Goal: Transaction & Acquisition: Purchase product/service

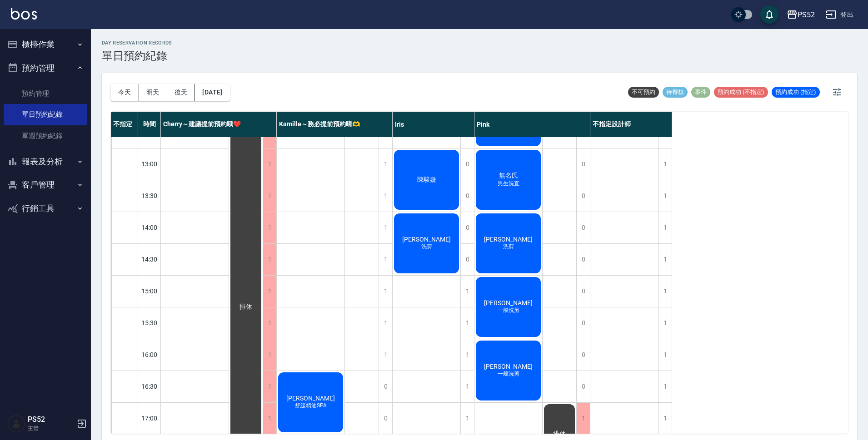
scroll to position [151, 0]
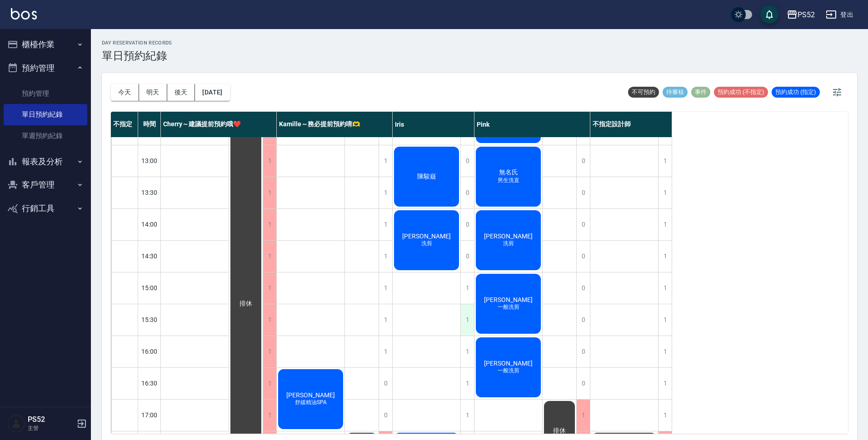
click at [464, 324] on div "1" at bounding box center [467, 320] width 14 height 31
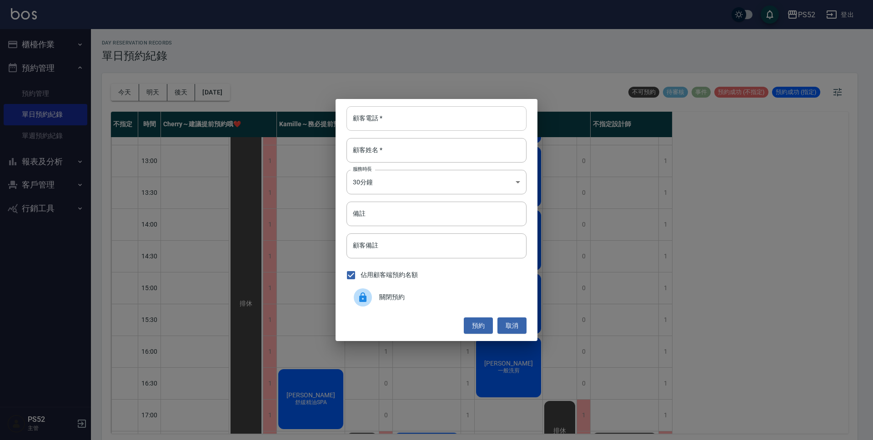
click at [393, 122] on input "顧客電話   *" at bounding box center [436, 118] width 180 height 25
click at [393, 122] on input "0936048700" at bounding box center [436, 118] width 180 height 25
type input "0936048700"
click at [265, 227] on div "顧客電話   * [PHONE_NUMBER] 顧客電話   * 顧客姓名   * 顧客姓名   * 服務時長 30分鐘 1 服務時長 備註 備註 顧客備註 …" at bounding box center [436, 220] width 873 height 440
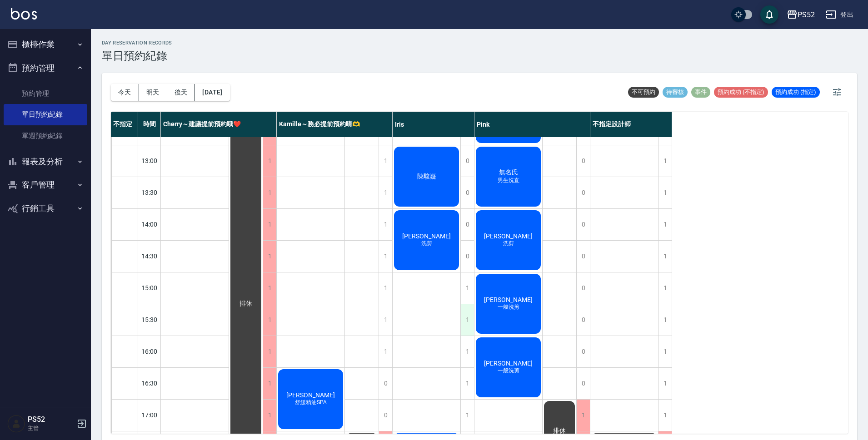
click at [465, 325] on div "1" at bounding box center [467, 320] width 14 height 31
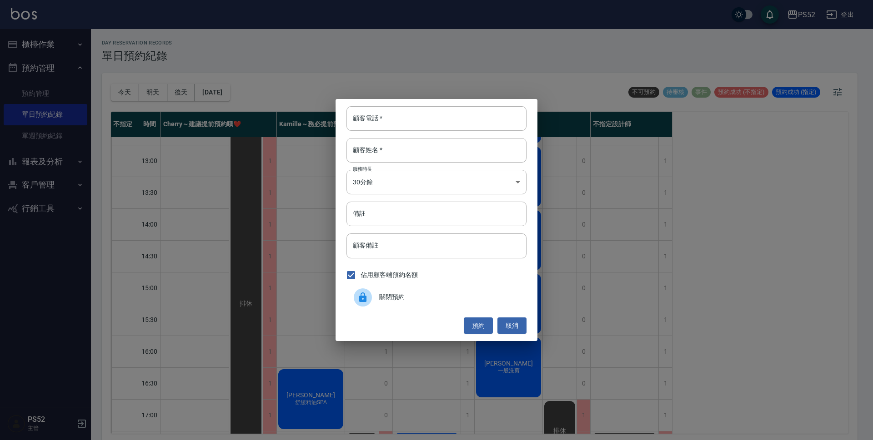
click at [385, 290] on div "關閉預約" at bounding box center [436, 297] width 180 height 25
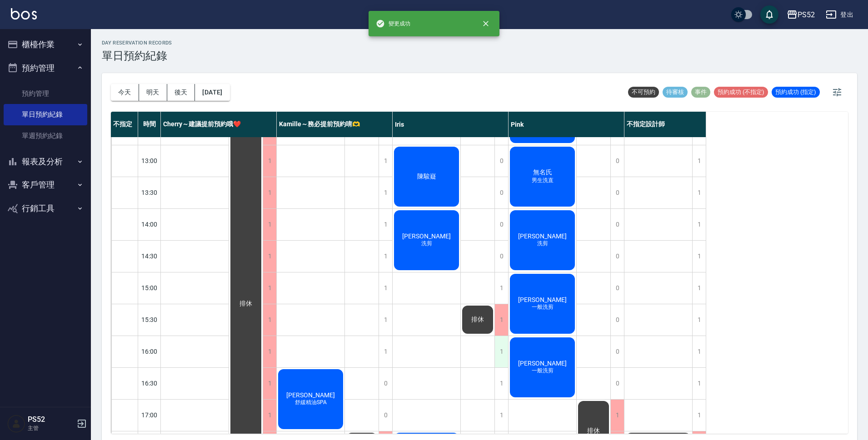
click at [502, 352] on div "1" at bounding box center [501, 351] width 14 height 31
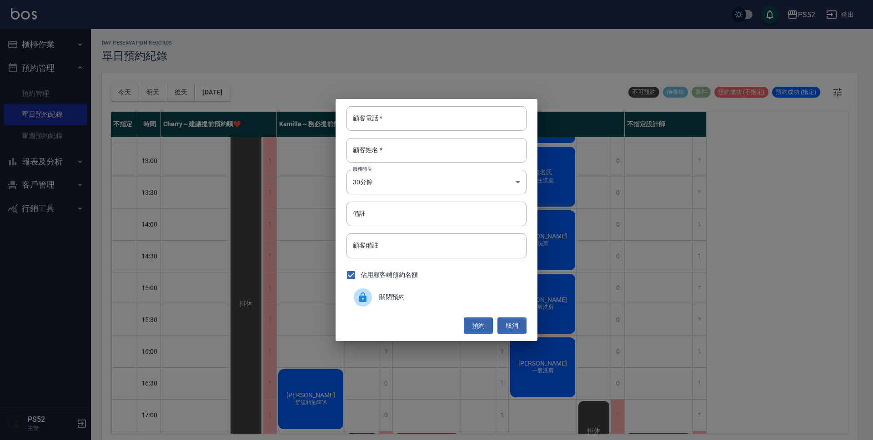
click at [375, 303] on div at bounding box center [366, 298] width 25 height 18
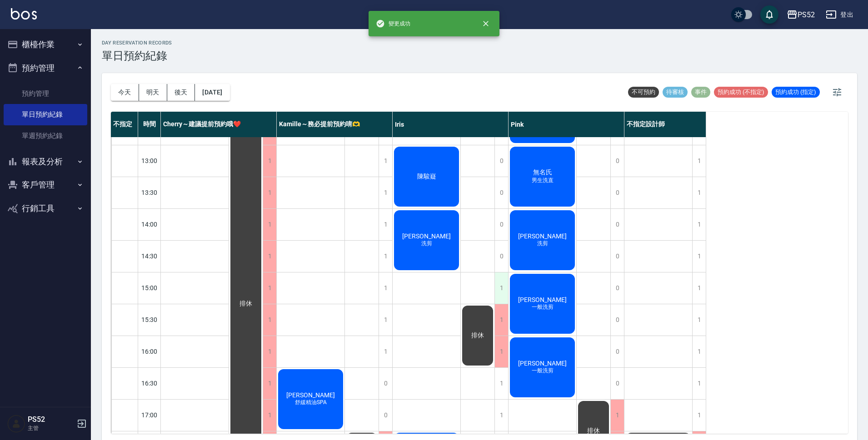
click at [506, 296] on div "1" at bounding box center [501, 288] width 14 height 31
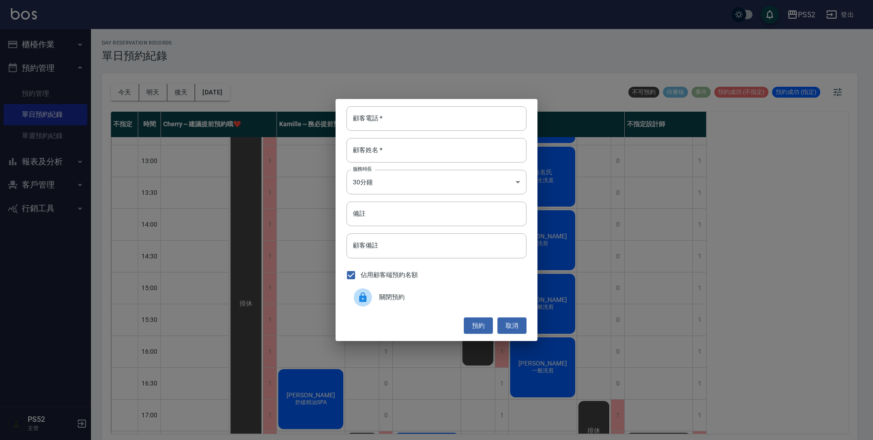
click at [391, 297] on span "關閉預約" at bounding box center [449, 298] width 140 height 10
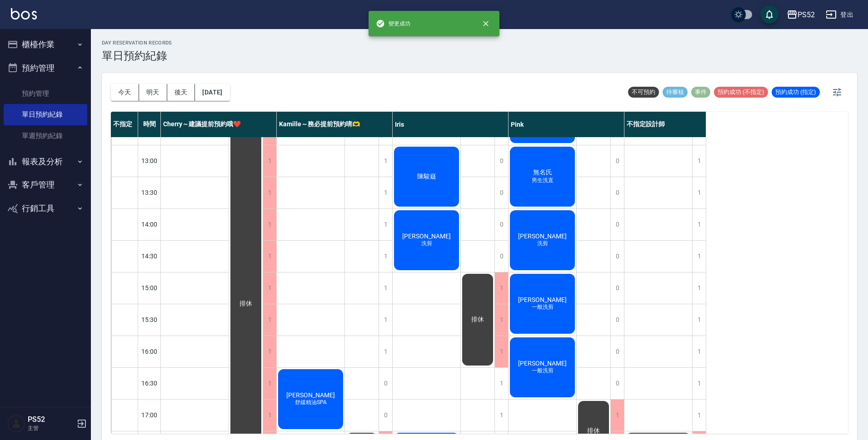
click at [28, 192] on button "客戶管理" at bounding box center [46, 185] width 84 height 24
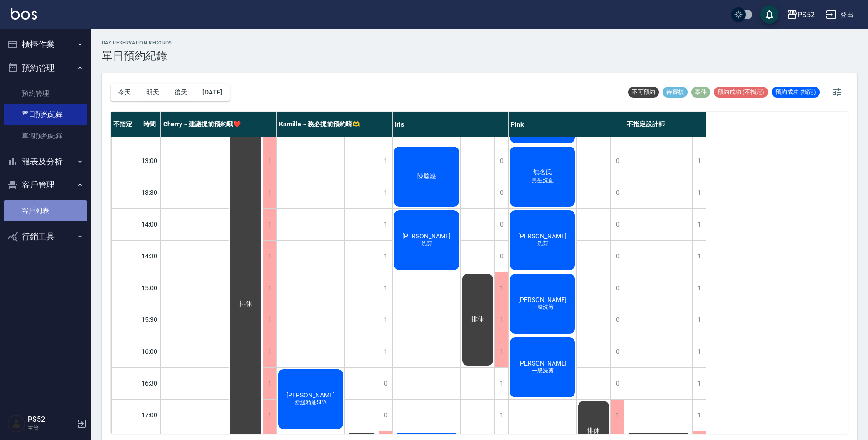
click at [36, 205] on link "客戶列表" at bounding box center [46, 210] width 84 height 21
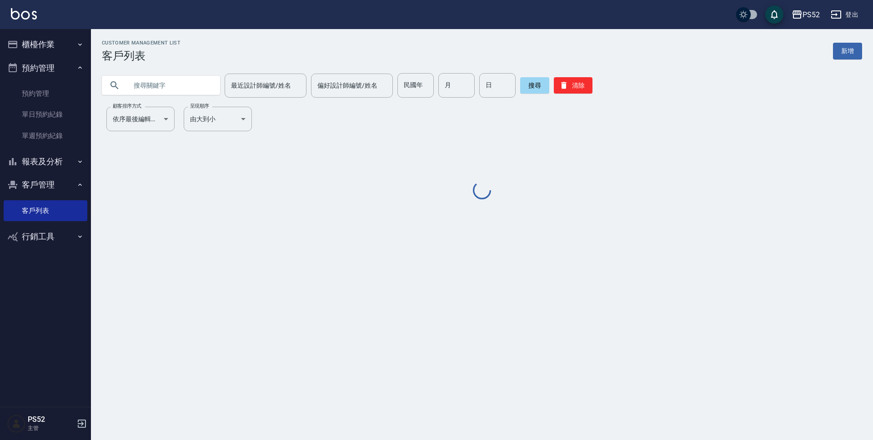
click at [195, 88] on input "text" at bounding box center [169, 85] width 85 height 25
paste input "0936048700"
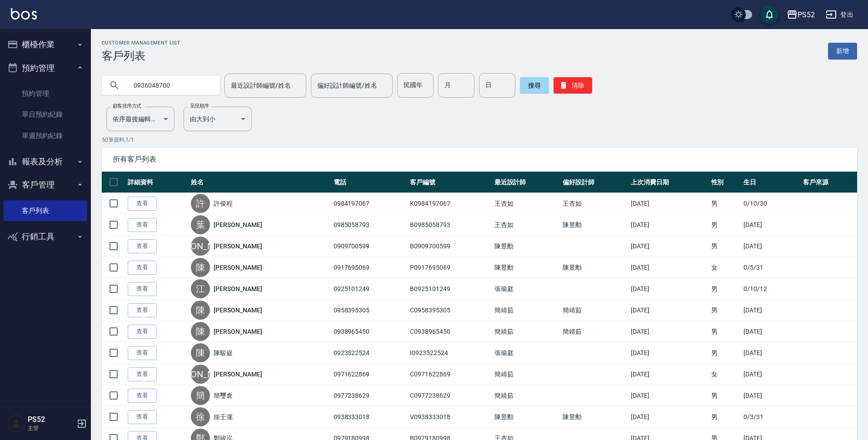
type input "0936048700"
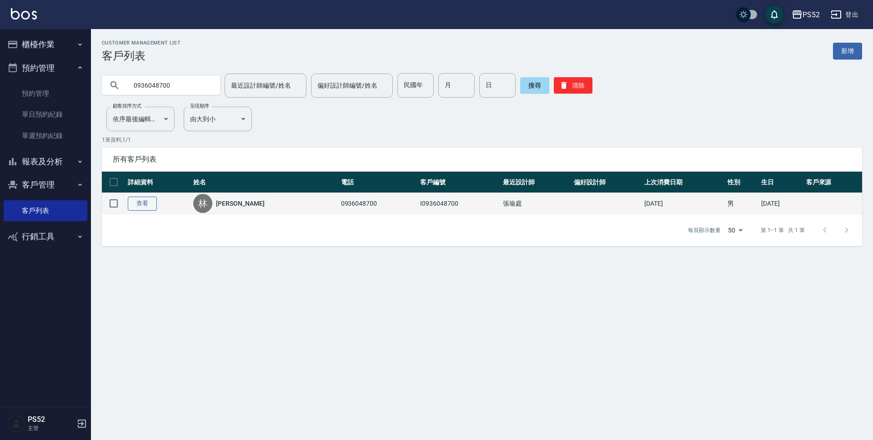
click at [147, 206] on link "查看" at bounding box center [142, 204] width 29 height 14
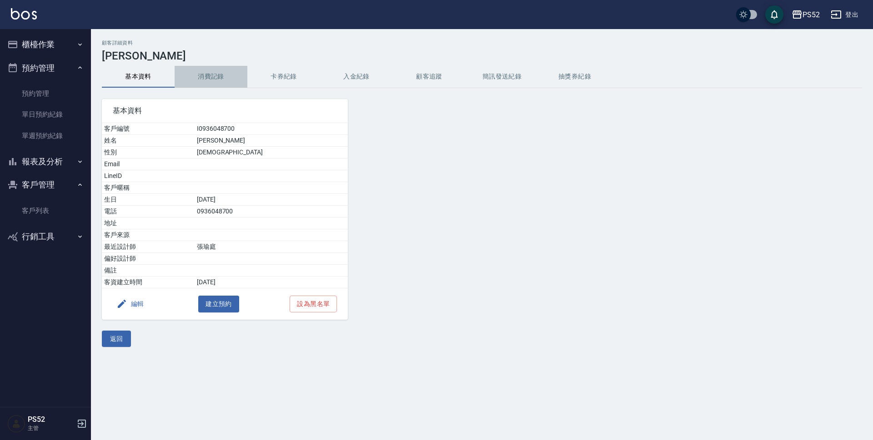
click at [206, 69] on button "消費記錄" at bounding box center [211, 77] width 73 height 22
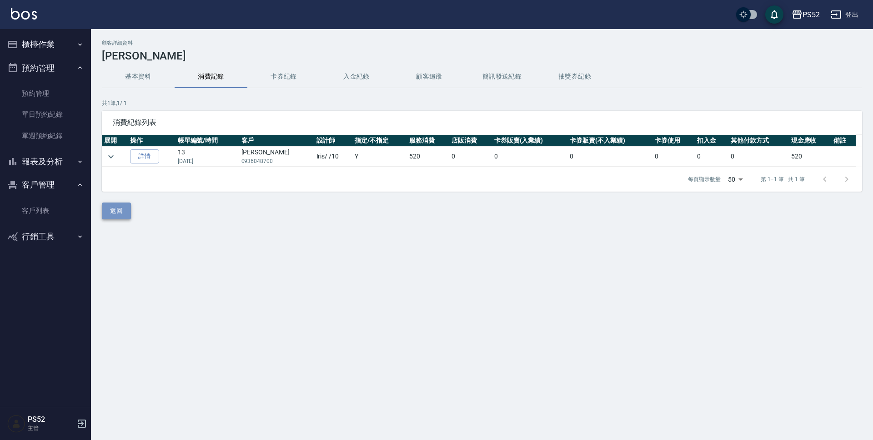
click at [118, 211] on button "返回" at bounding box center [116, 211] width 29 height 17
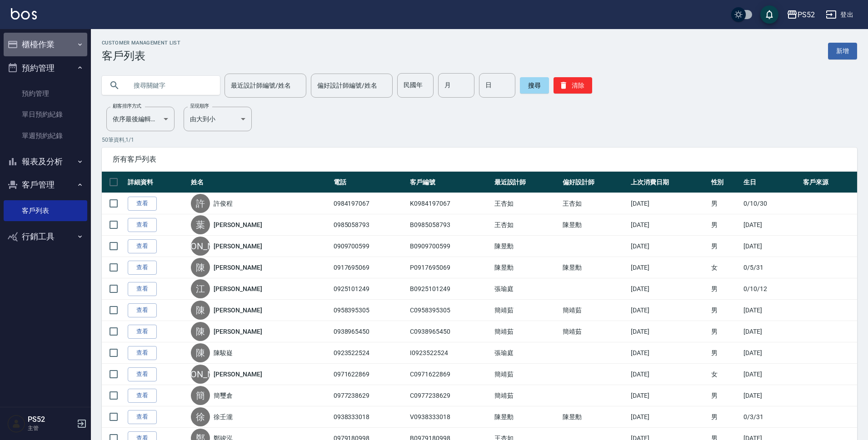
click at [70, 45] on button "櫃檯作業" at bounding box center [46, 45] width 84 height 24
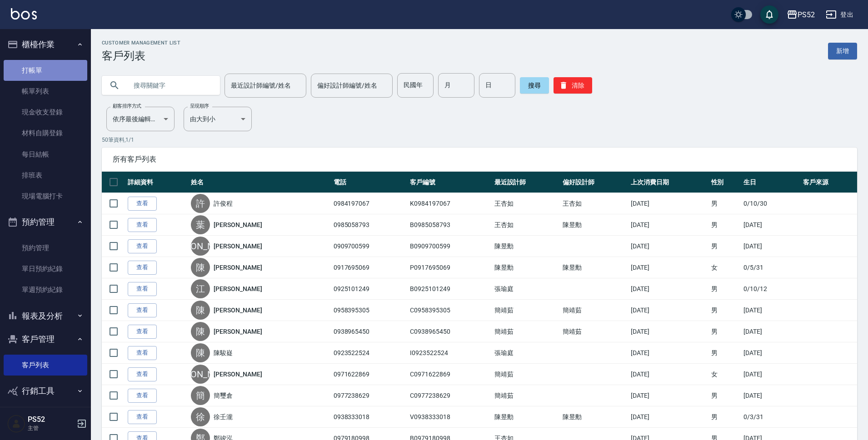
click at [64, 66] on link "打帳單" at bounding box center [46, 70] width 84 height 21
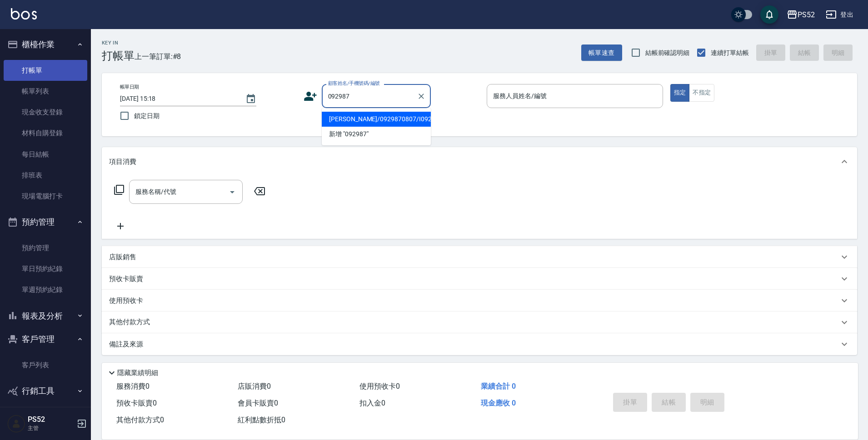
type input "[PERSON_NAME]/0929870807/I0929870807"
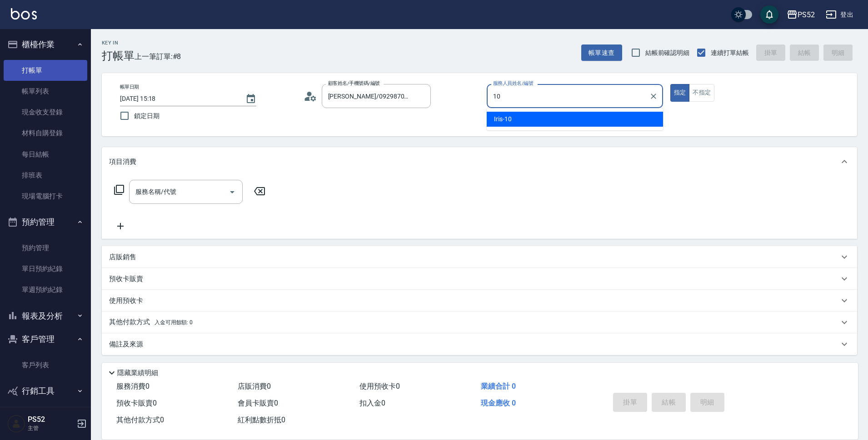
type input "10"
type button "true"
type input "Iris-10"
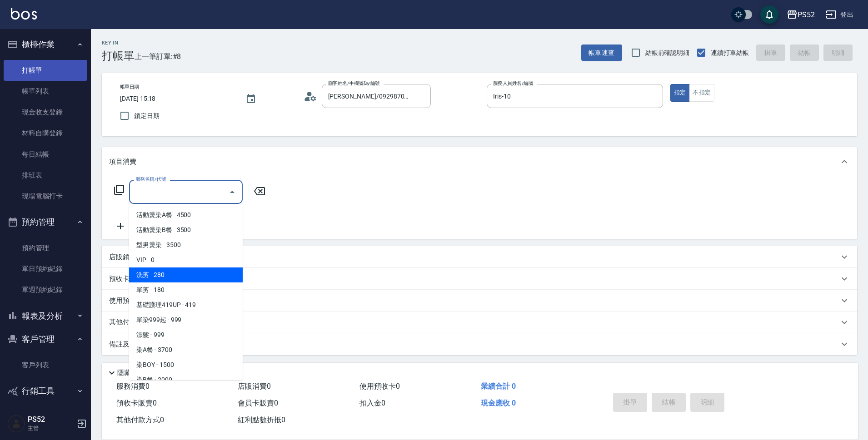
type input "洗剪(C1)"
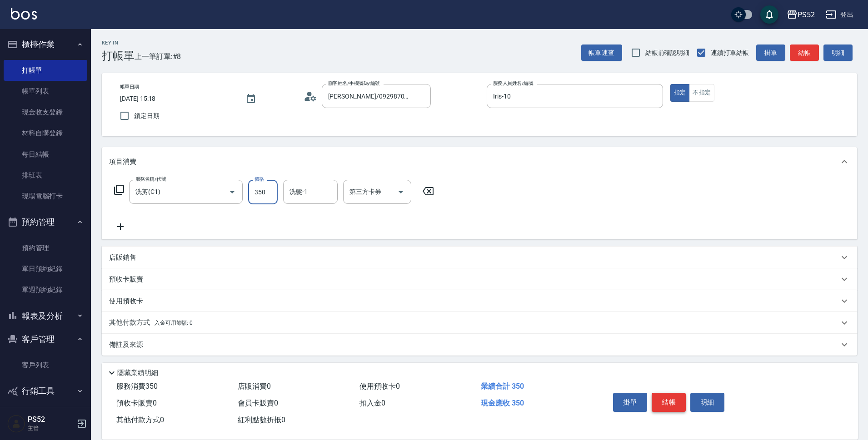
type input "350"
click at [677, 401] on button "結帳" at bounding box center [669, 402] width 34 height 19
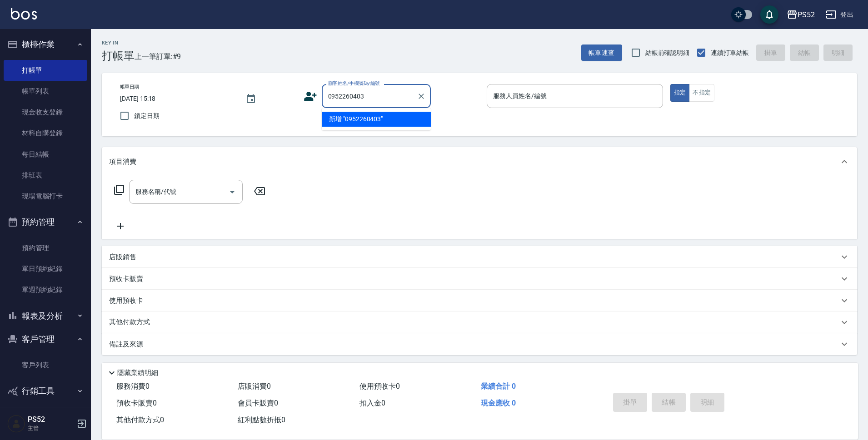
type input "0952260403"
click at [313, 95] on icon at bounding box center [310, 96] width 13 height 9
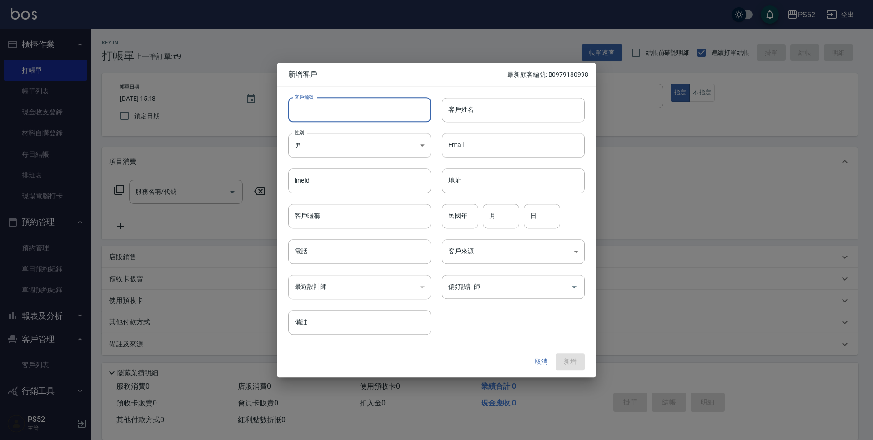
click at [333, 107] on input "客戶編號" at bounding box center [359, 110] width 143 height 25
paste input "0952260403"
type input "P0952260403"
click at [305, 261] on input "電話" at bounding box center [359, 252] width 143 height 25
paste input "0952260403"
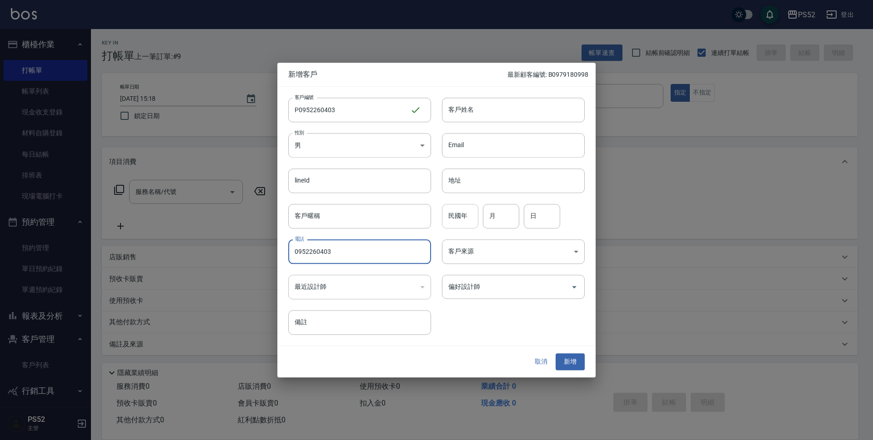
type input "0952260403"
click at [459, 215] on input "民國年" at bounding box center [460, 216] width 36 height 25
type input "86"
type input "4"
type input "3"
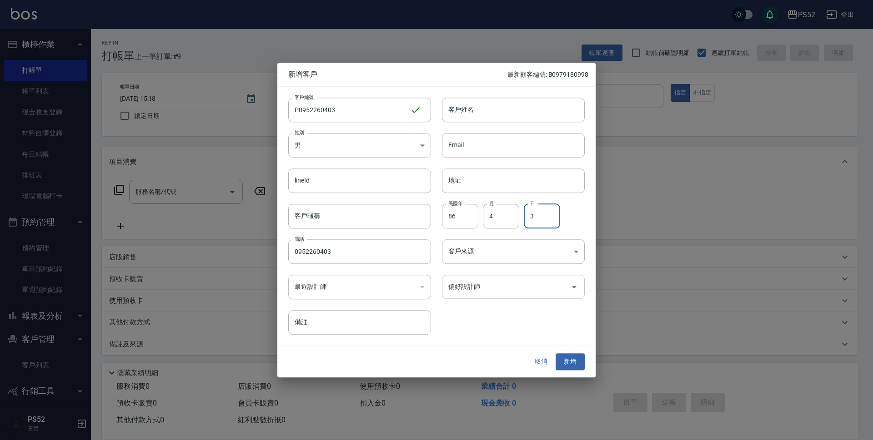
click at [485, 290] on input "偏好設計師" at bounding box center [506, 287] width 121 height 16
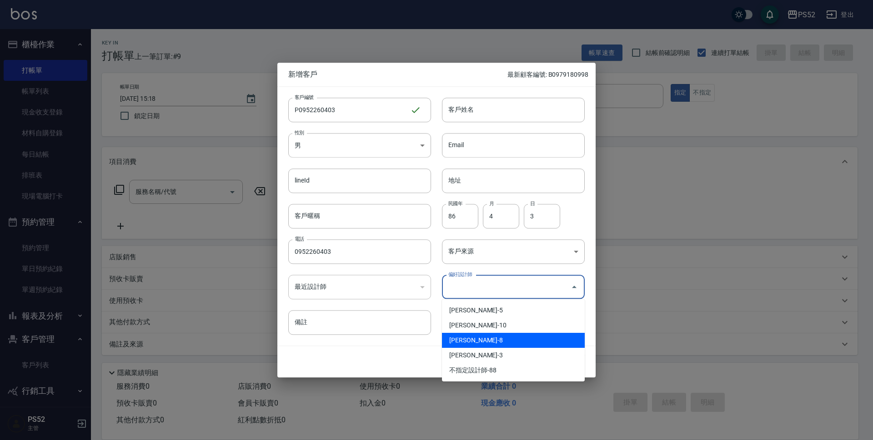
click at [466, 343] on li "[PERSON_NAME]-8" at bounding box center [513, 340] width 143 height 15
type input "陳昱勳"
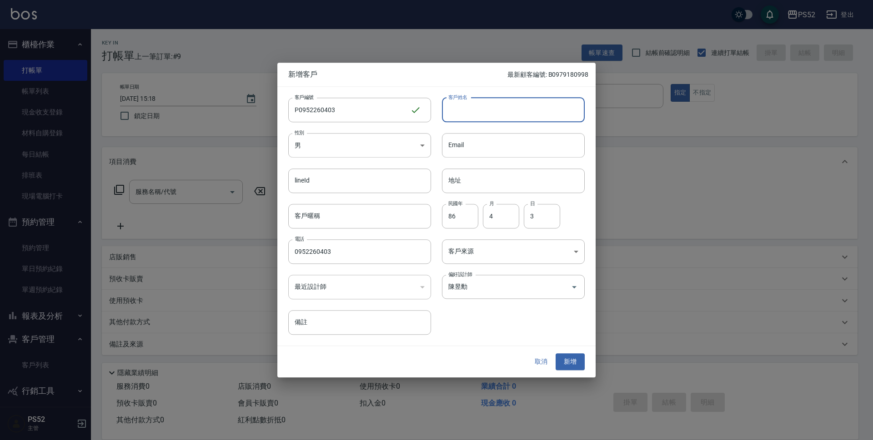
click at [473, 110] on input "客戶姓名" at bounding box center [513, 110] width 143 height 25
type input "[PERSON_NAME]"
click at [573, 362] on button "新增" at bounding box center [569, 362] width 29 height 17
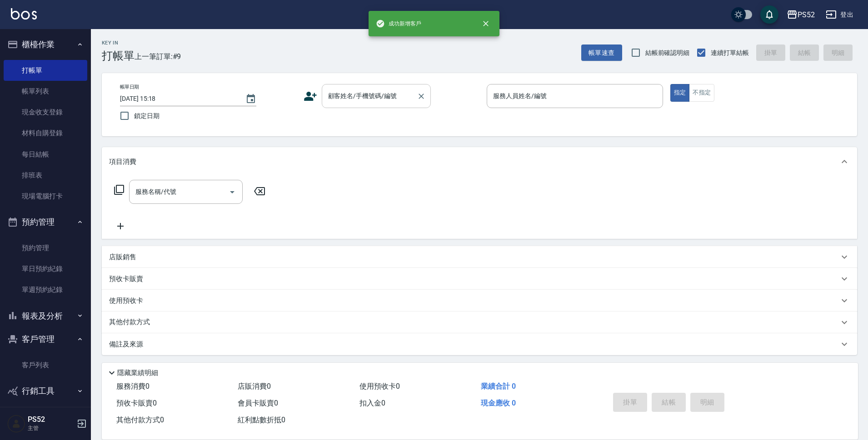
click at [379, 95] on input "顧客姓名/手機號碼/編號" at bounding box center [369, 96] width 87 height 16
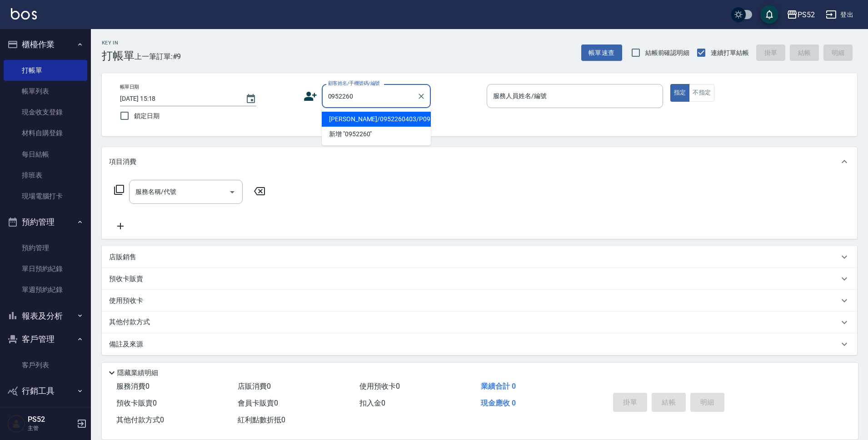
type input "[PERSON_NAME]/0952260403/P0952260403"
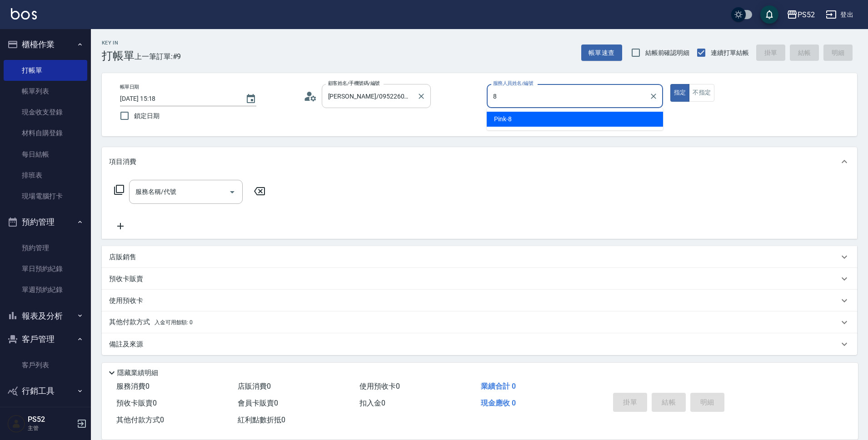
type input "Pink-8"
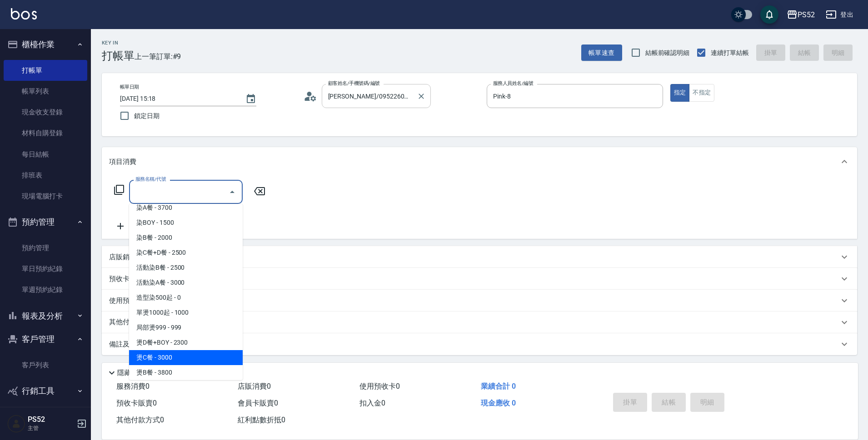
scroll to position [157, 0]
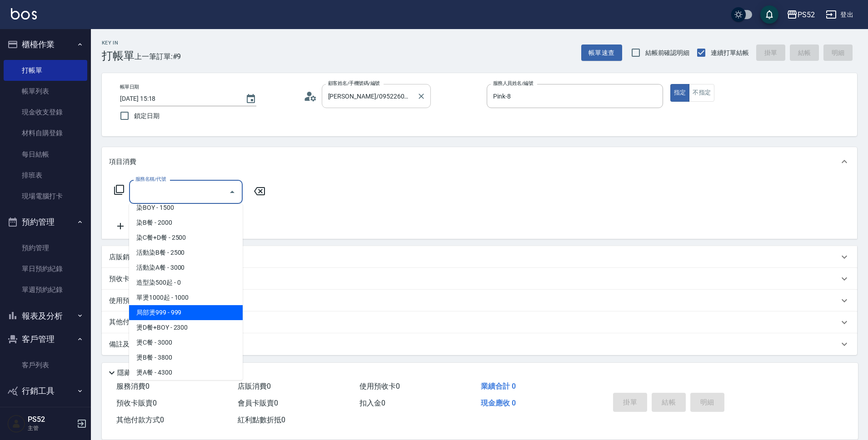
type input "局部燙999(P2)"
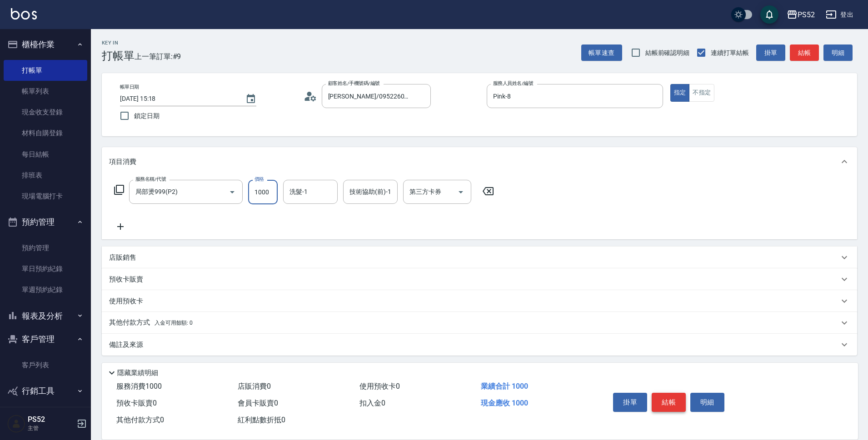
type input "1000"
click at [676, 393] on button "結帳" at bounding box center [669, 402] width 34 height 19
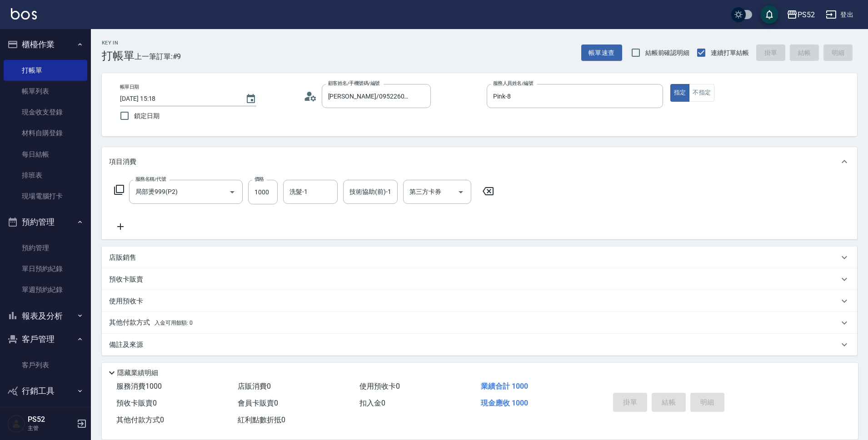
type input "[DATE] 15:19"
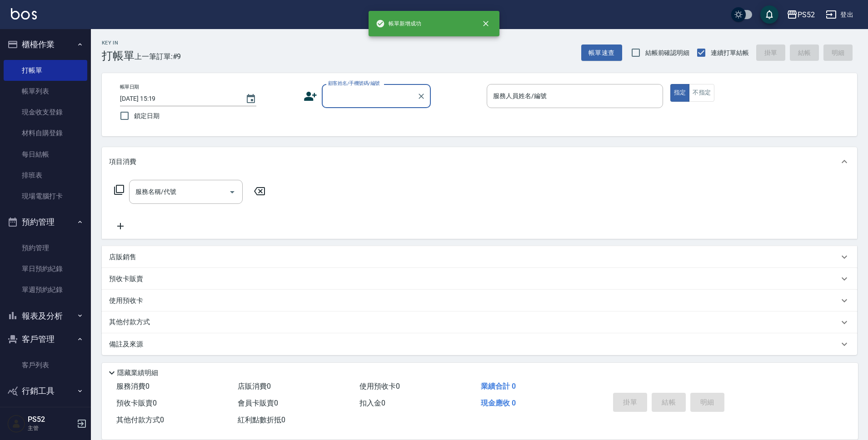
scroll to position [0, 0]
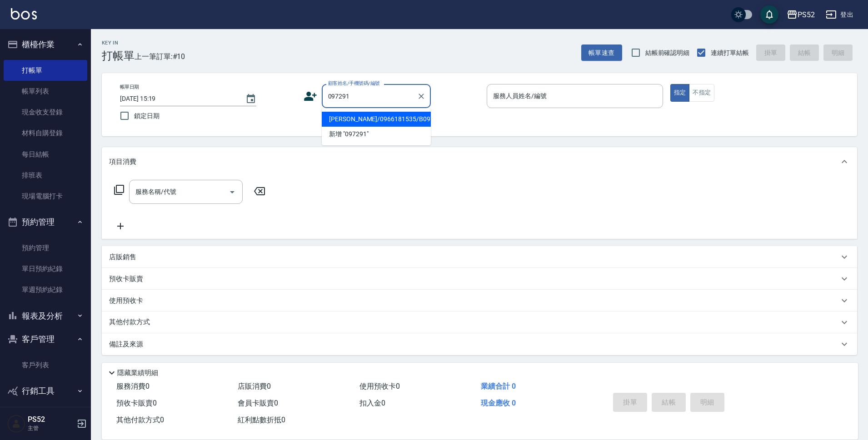
type input "[PERSON_NAME]/0966181535/B0972917827"
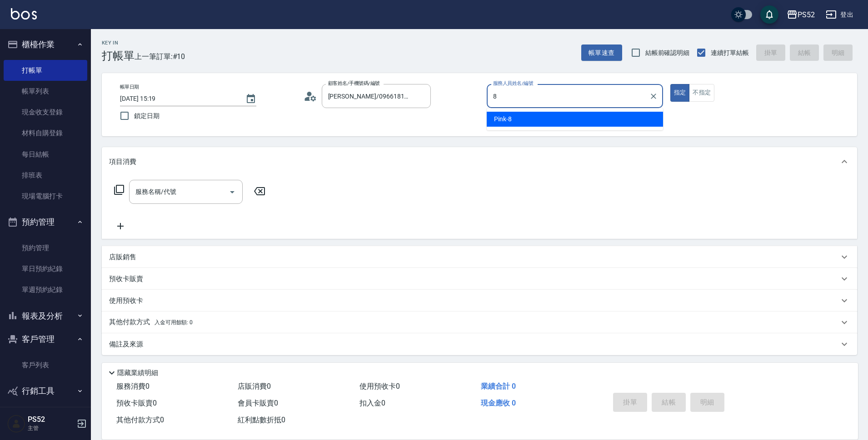
type input "Pink-8"
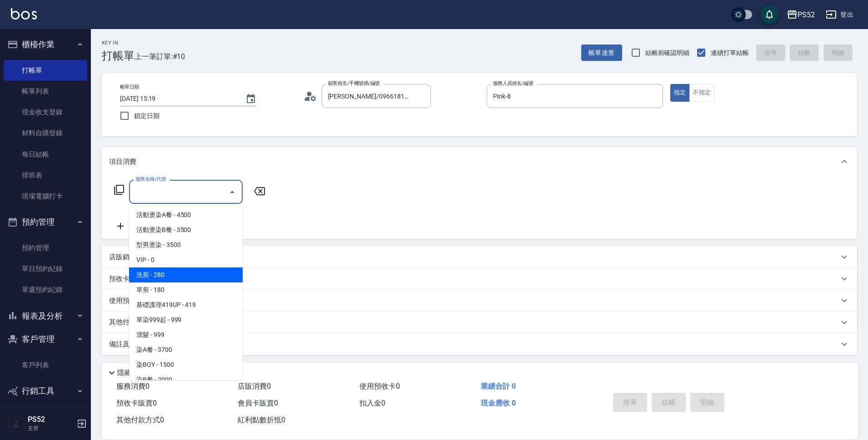
type input "洗剪(C1)"
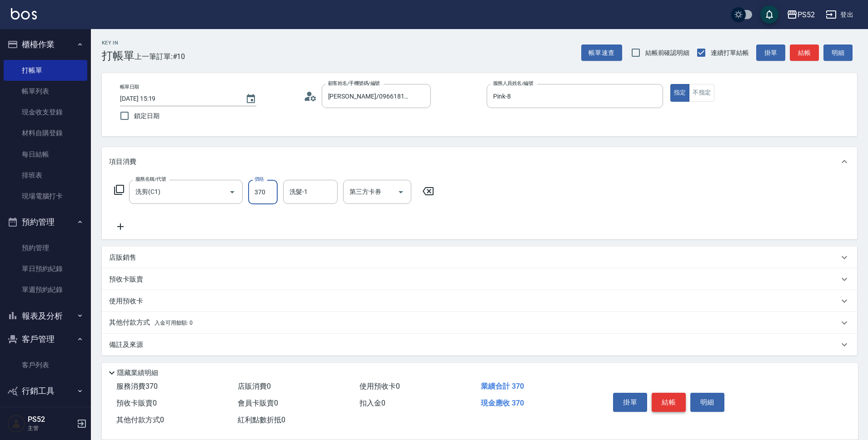
type input "370"
click at [674, 403] on button "結帳" at bounding box center [669, 402] width 34 height 19
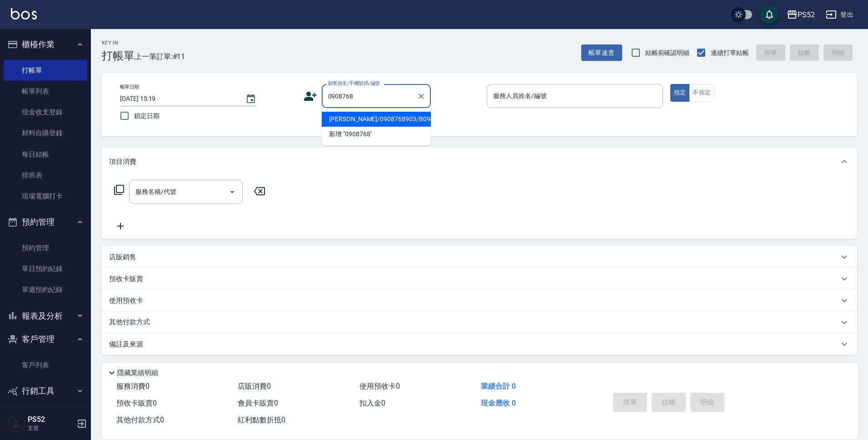
type input "[PERSON_NAME]/0908768903/B0908768903"
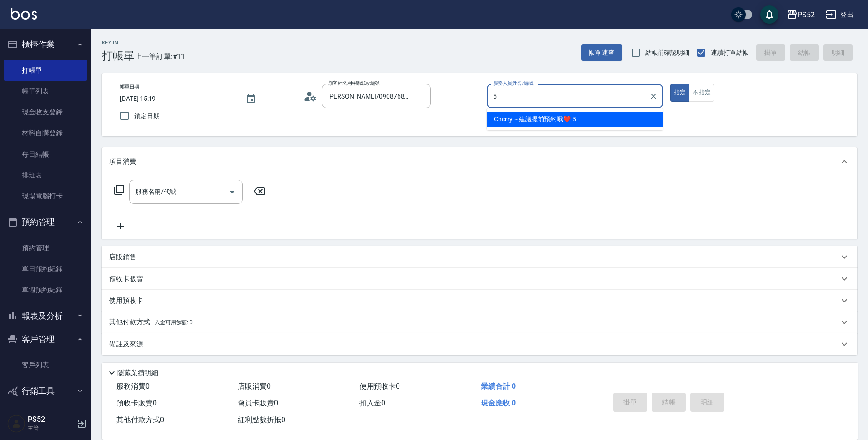
type input "Cherry～建議提前預約哦❤️-5"
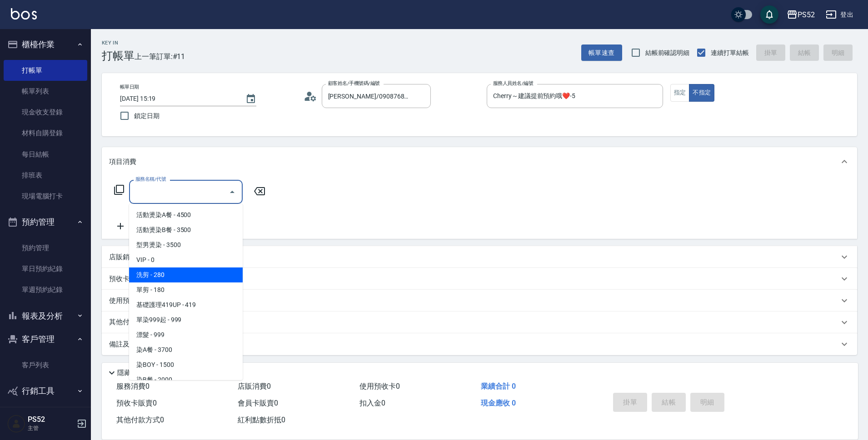
type input "洗剪(C1)"
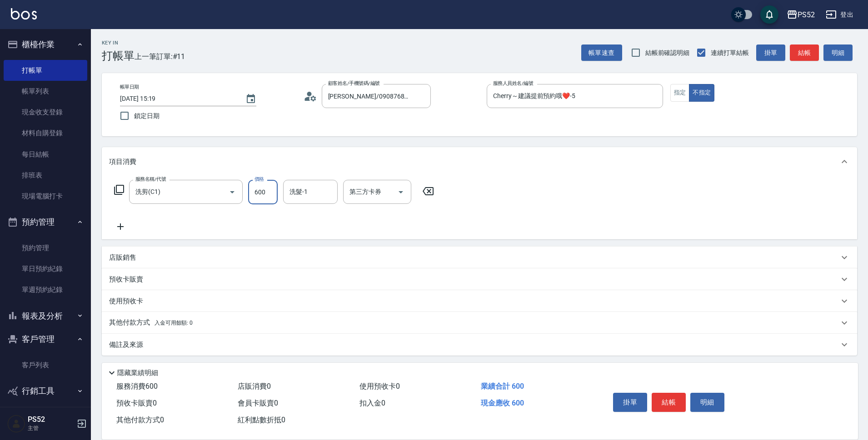
type input "600"
click at [346, 260] on div "店販銷售" at bounding box center [474, 258] width 730 height 10
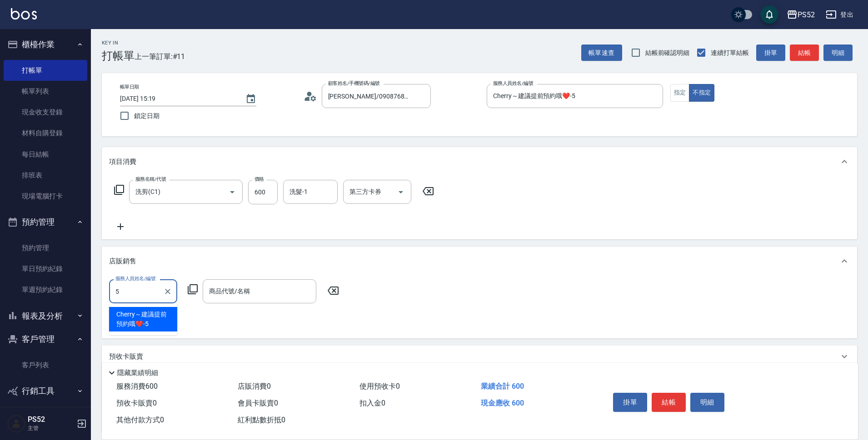
type input "Cherry～建議提前預約哦❤️-5"
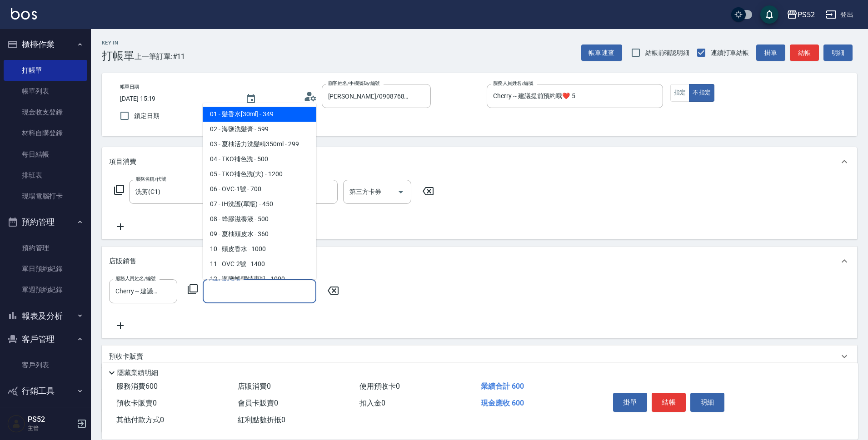
click at [229, 292] on input "商品代號/名稱" at bounding box center [259, 292] width 105 height 16
click at [266, 130] on span "02 - 海鹽洗髮膏 - 599" at bounding box center [260, 129] width 114 height 15
type input "海鹽洗髮膏"
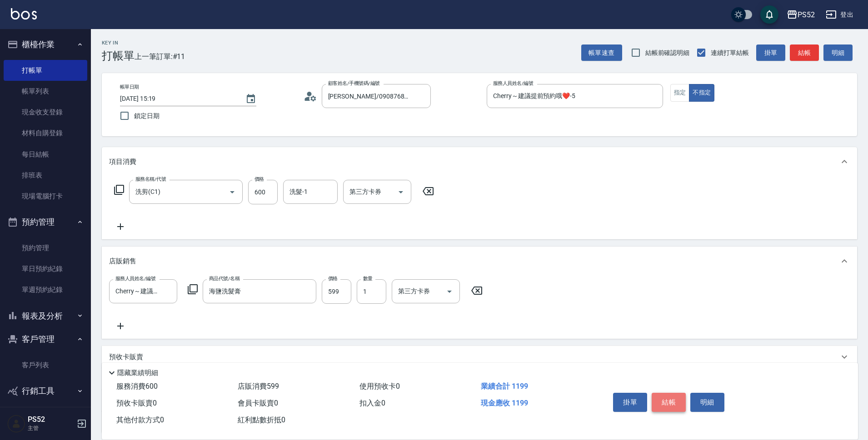
click at [681, 393] on button "結帳" at bounding box center [669, 402] width 34 height 19
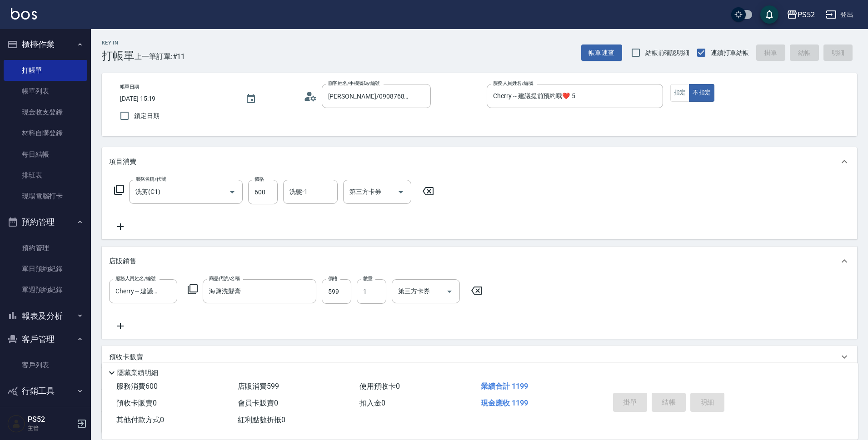
type input "[DATE] 15:20"
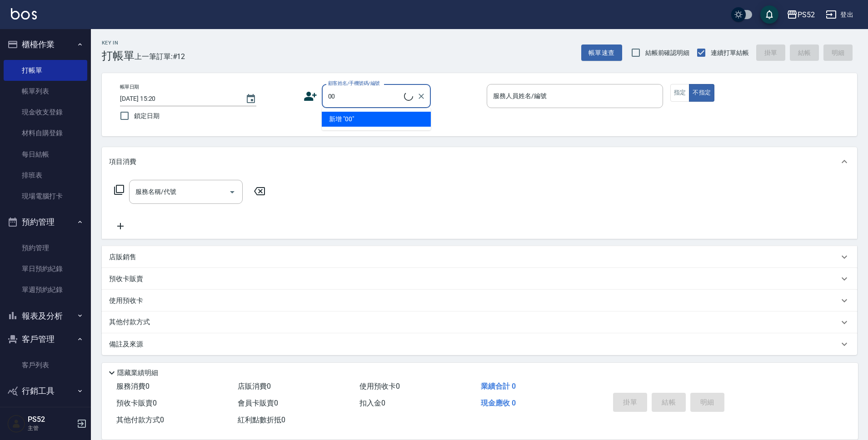
type input "00"
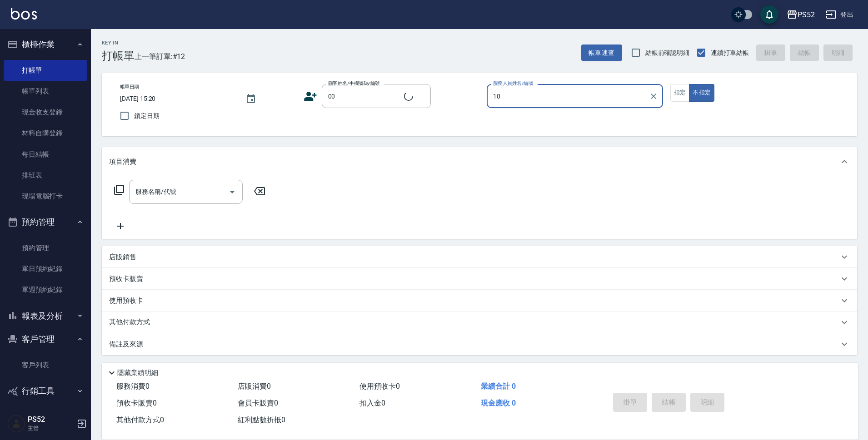
type input "10"
type input "無名氏/00/PS00"
type input "Iris-10"
type button "false"
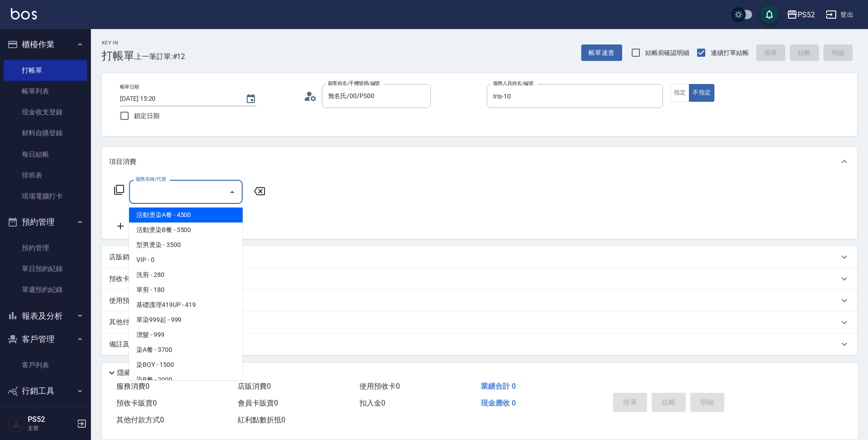
click at [179, 184] on input "服務名稱/代號" at bounding box center [179, 192] width 92 height 16
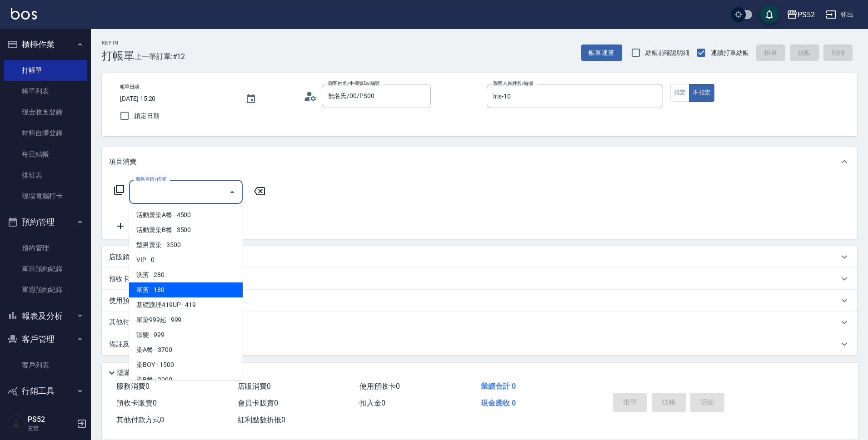
click at [191, 286] on span "單剪 - 180" at bounding box center [186, 290] width 114 height 15
type input "單剪(C2)"
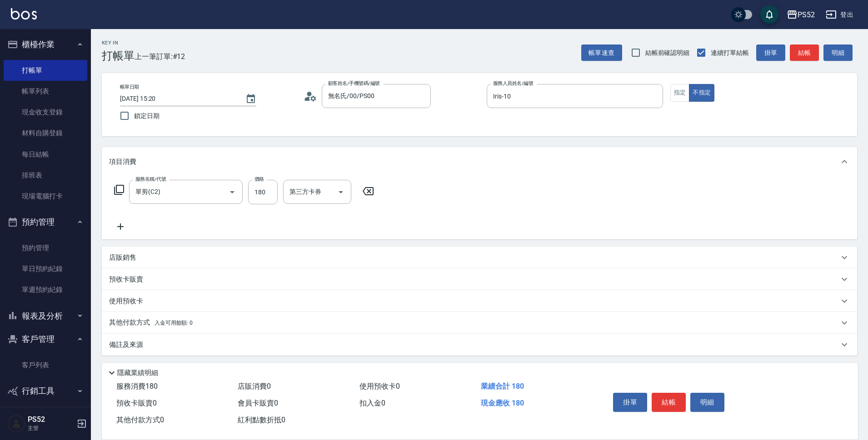
click at [116, 229] on icon at bounding box center [120, 226] width 23 height 11
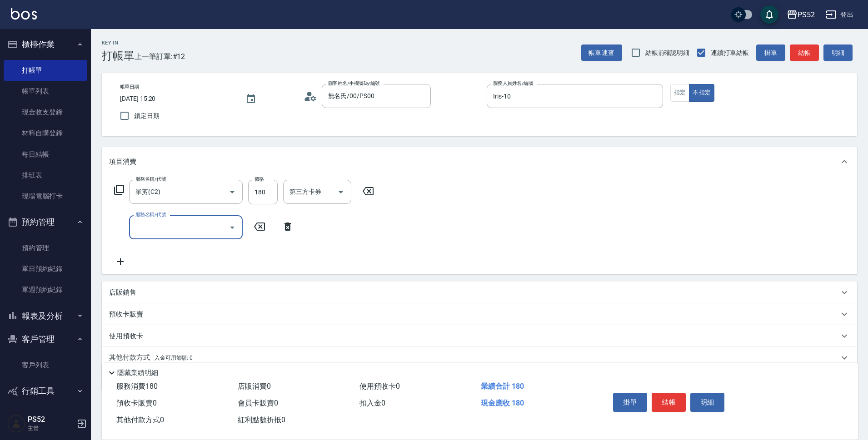
click at [191, 237] on div "服務名稱/代號" at bounding box center [186, 227] width 114 height 24
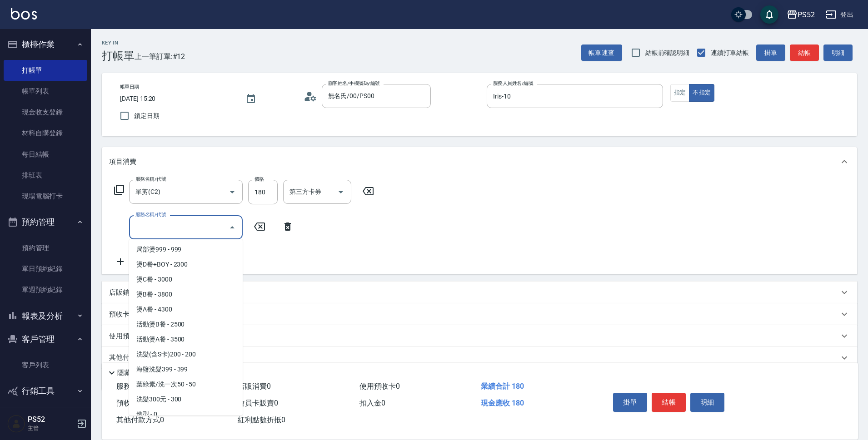
scroll to position [303, 0]
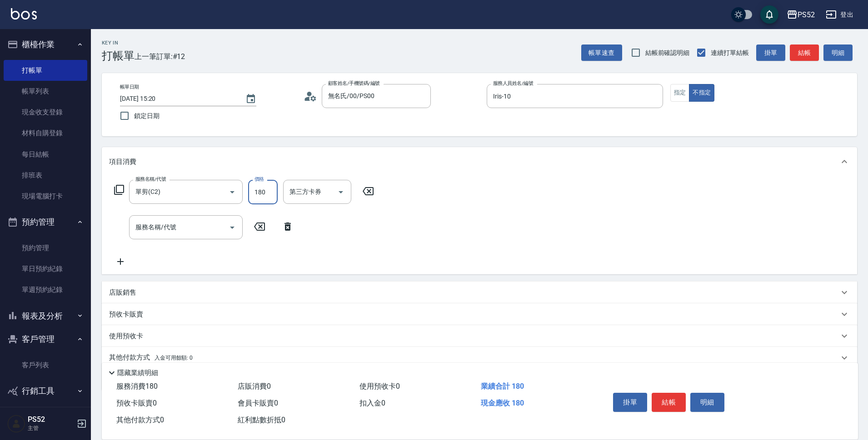
click at [264, 196] on input "180" at bounding box center [263, 192] width 30 height 25
type input "230"
click at [671, 396] on button "結帳" at bounding box center [669, 402] width 34 height 19
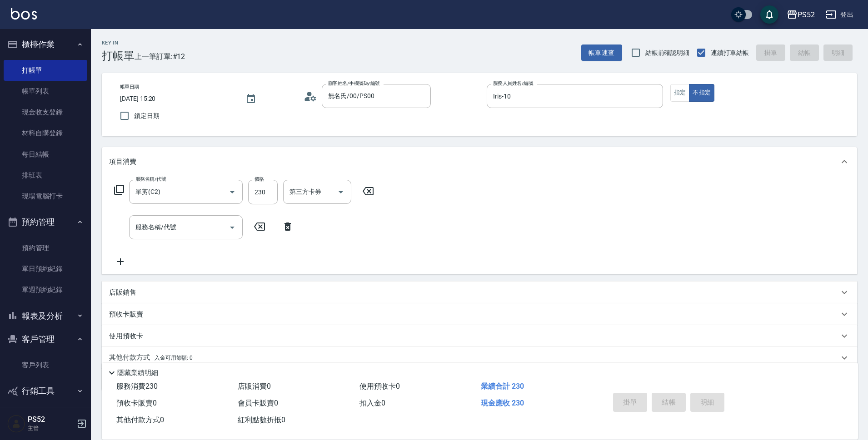
type input "[DATE] 15:30"
